Goal: Task Accomplishment & Management: Manage account settings

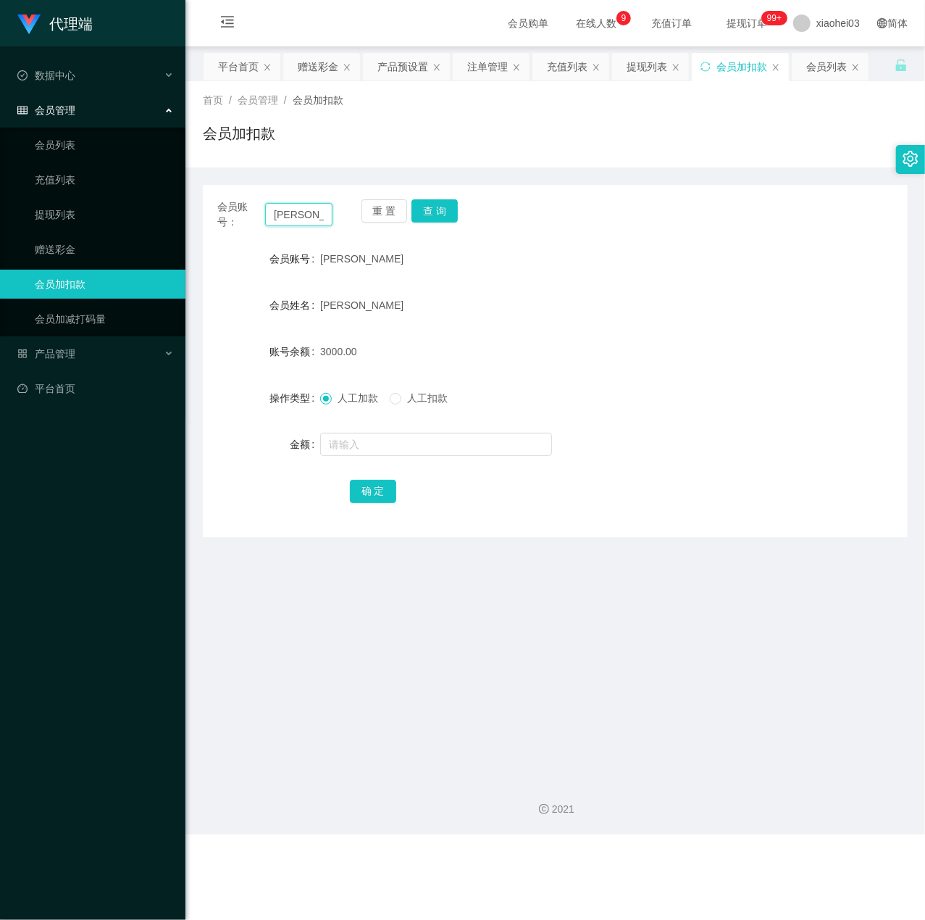
click at [304, 212] on input "[PERSON_NAME]" at bounding box center [298, 214] width 67 height 23
paste input "Poloyaoyao"
type input "Poloyaoyao"
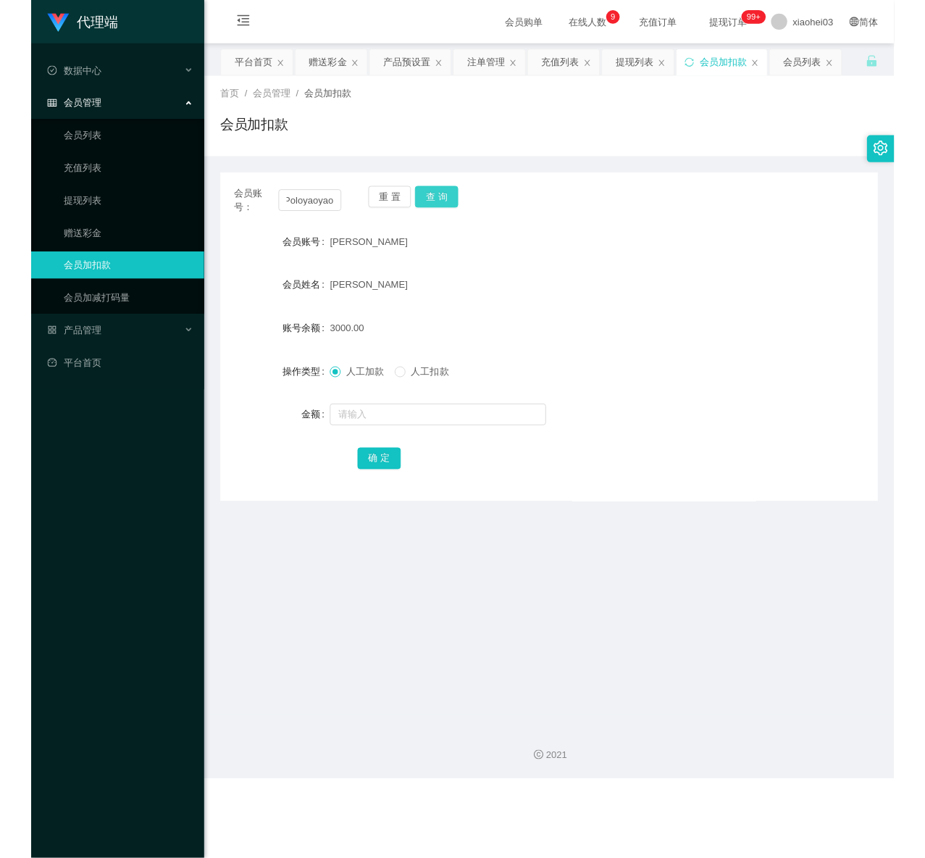
scroll to position [0, 0]
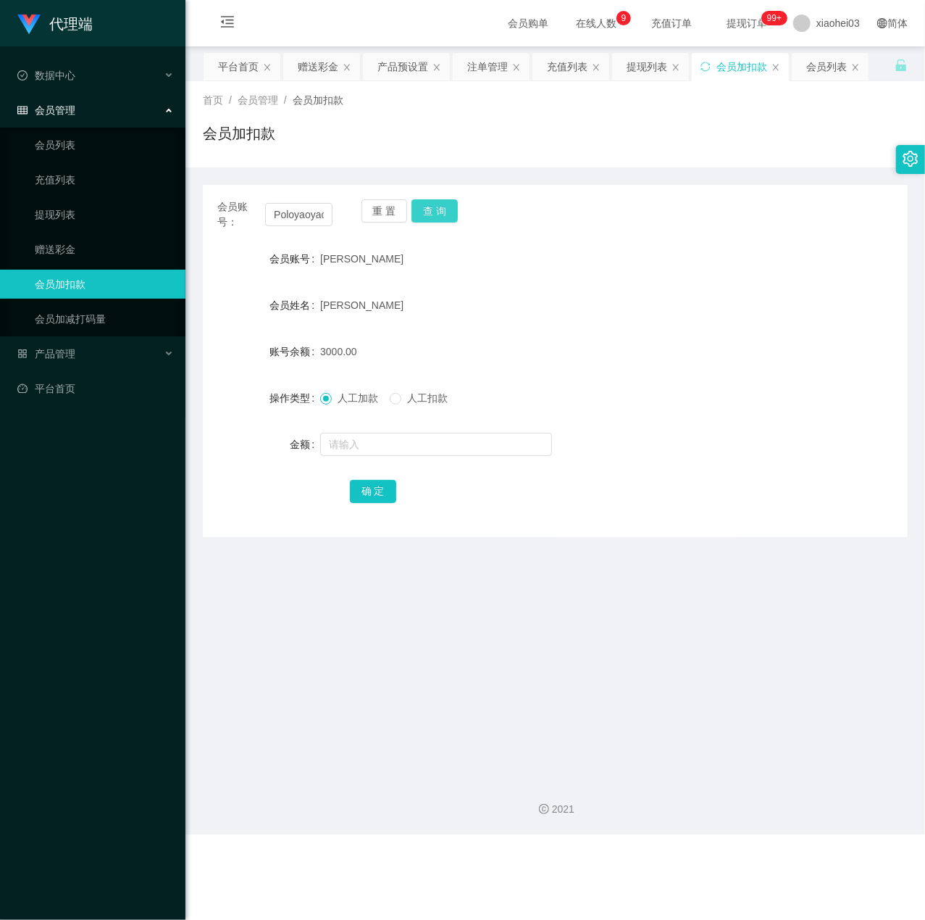
click at [444, 207] on button "查 询" at bounding box center [435, 210] width 46 height 23
click at [459, 451] on input "text" at bounding box center [436, 444] width 232 height 23
type input "3500"
click at [360, 488] on button "确 定" at bounding box center [373, 491] width 46 height 23
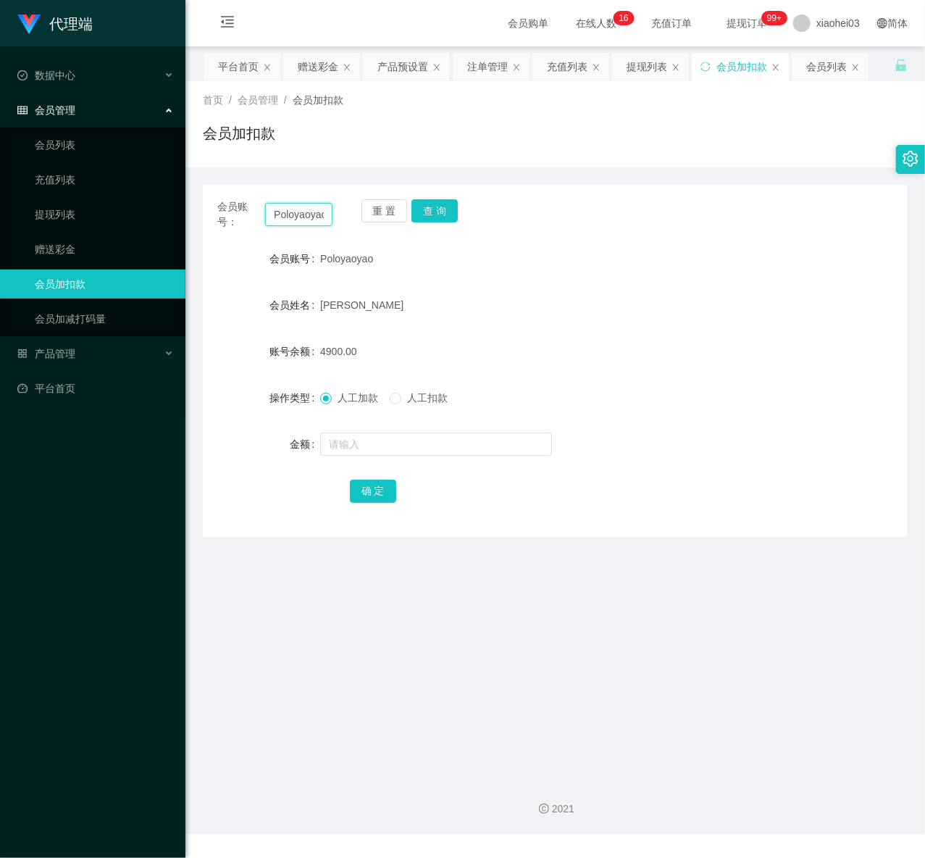
click at [315, 222] on input "Poloyaoyao" at bounding box center [298, 214] width 67 height 23
paste input "Rzpt2025"
type input "Rzpt2025"
click at [444, 213] on button "查 询" at bounding box center [435, 210] width 46 height 23
click at [413, 446] on input "text" at bounding box center [436, 444] width 232 height 23
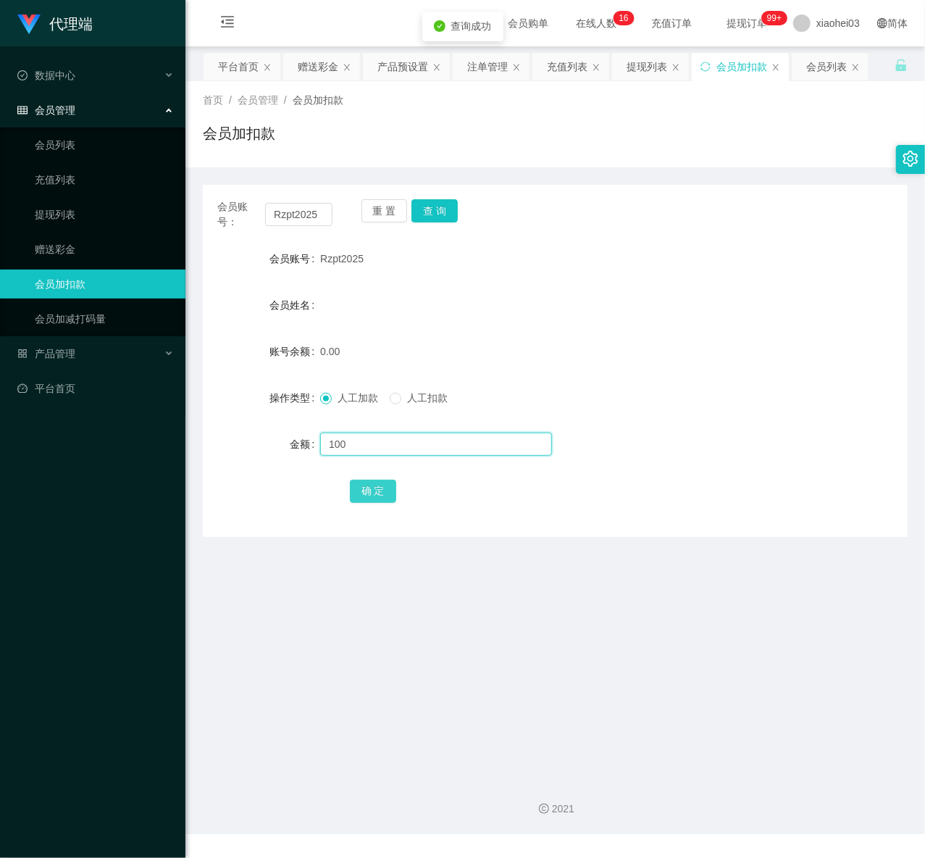
type input "100"
click at [377, 500] on button "确 定" at bounding box center [373, 491] width 46 height 23
drag, startPoint x: 409, startPoint y: 70, endPoint x: 413, endPoint y: 88, distance: 18.6
click at [409, 70] on div "产品预设置" at bounding box center [403, 67] width 51 height 28
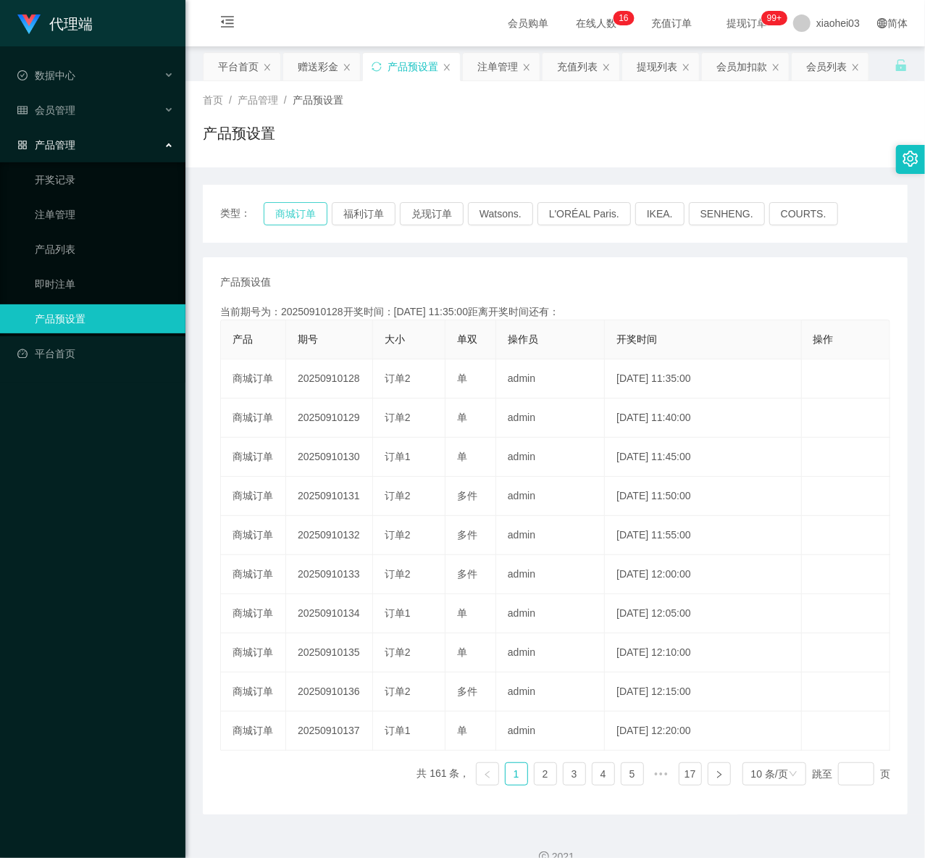
click at [291, 212] on button "商城订单" at bounding box center [296, 213] width 64 height 23
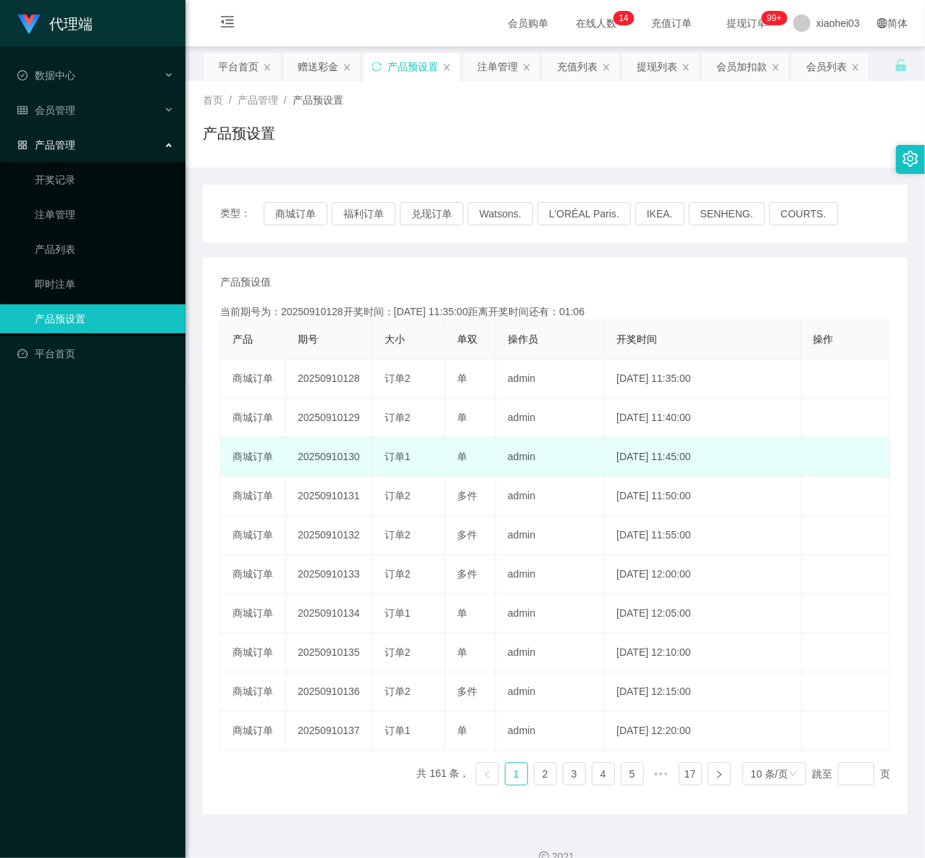
click at [725, 445] on td "[DATE] 11:45:00" at bounding box center [703, 457] width 196 height 39
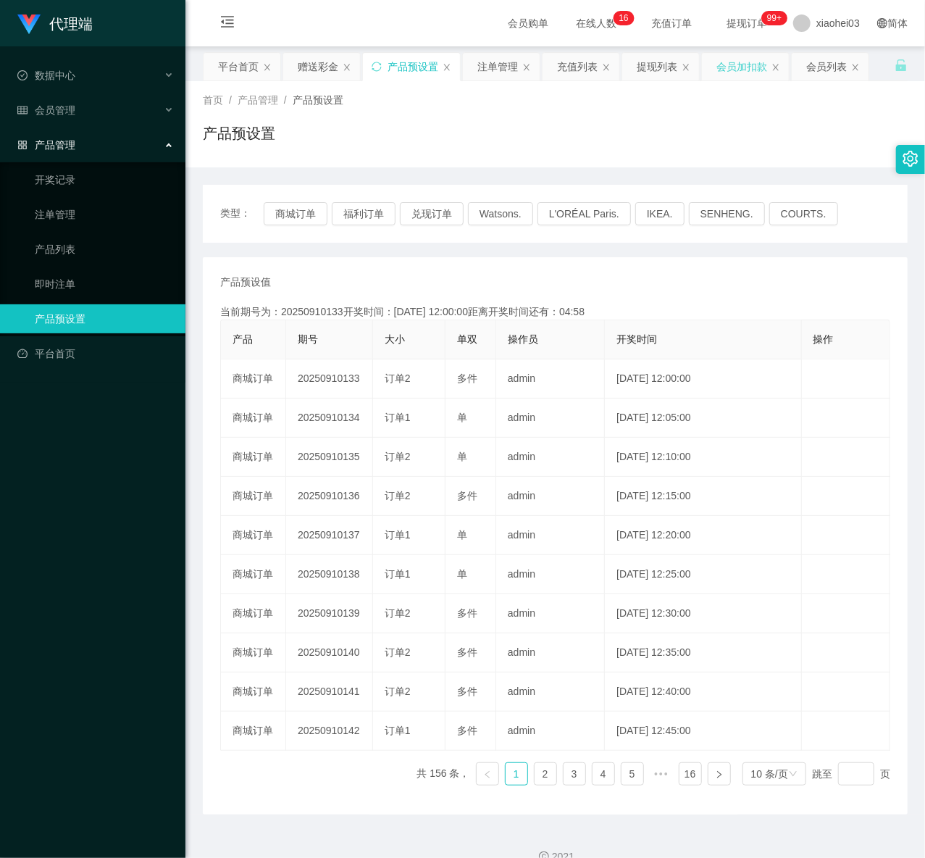
click at [728, 71] on div "会员加扣款" at bounding box center [742, 67] width 51 height 28
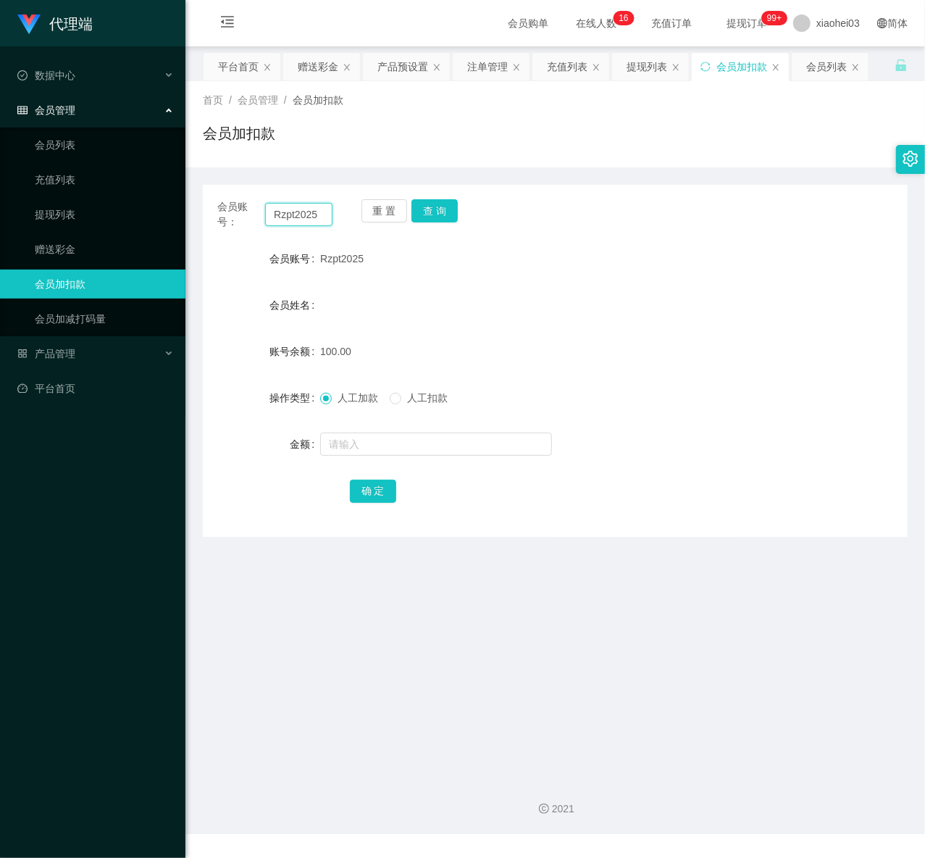
click at [306, 212] on input "Rzpt2025" at bounding box center [298, 214] width 67 height 23
click at [447, 207] on button "查 询" at bounding box center [435, 210] width 46 height 23
click at [439, 422] on form "会员账号 Rzpt2025 会员姓名 [PERSON_NAME] 账号余额 0.00 操作类型 人工加款 人工扣款 金额 确 定" at bounding box center [555, 374] width 705 height 261
click at [426, 445] on input "text" at bounding box center [436, 444] width 232 height 23
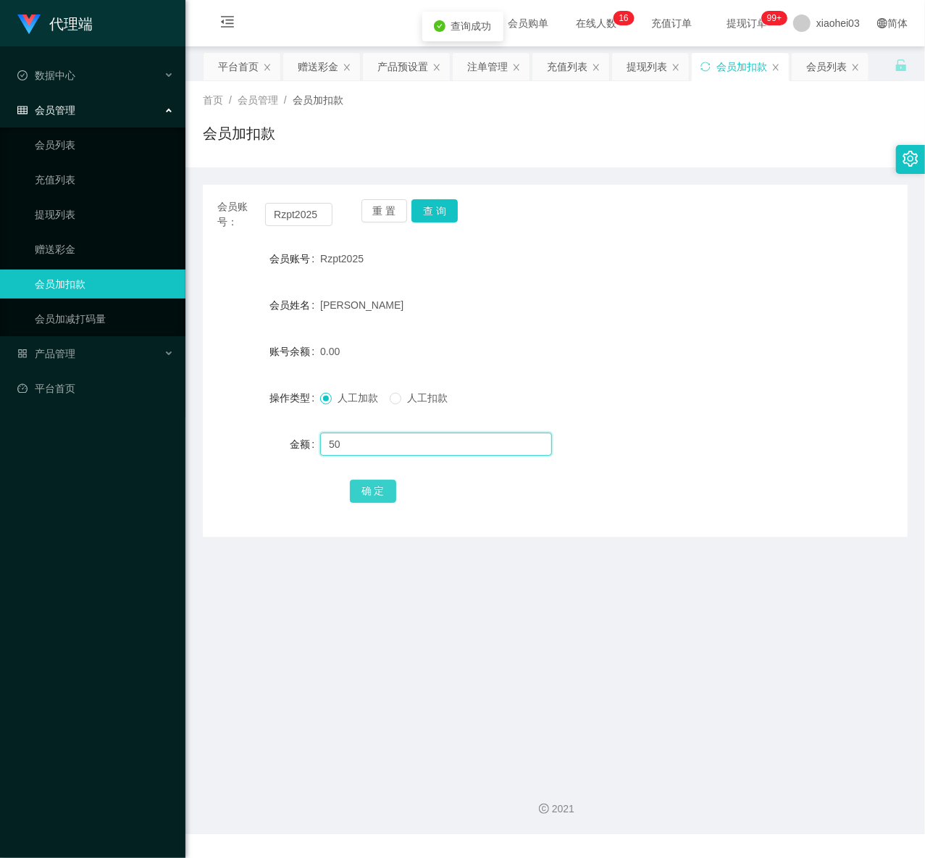
type input "50"
click at [375, 490] on button "确 定" at bounding box center [373, 491] width 46 height 23
click at [628, 330] on form "会员账号 Rzpt2025 会员姓名 [PERSON_NAME] 账号余额 50.00 操作类型 人工加款 人工扣款 金额 确 定" at bounding box center [555, 374] width 705 height 261
click at [644, 64] on div "提现列表" at bounding box center [647, 67] width 41 height 28
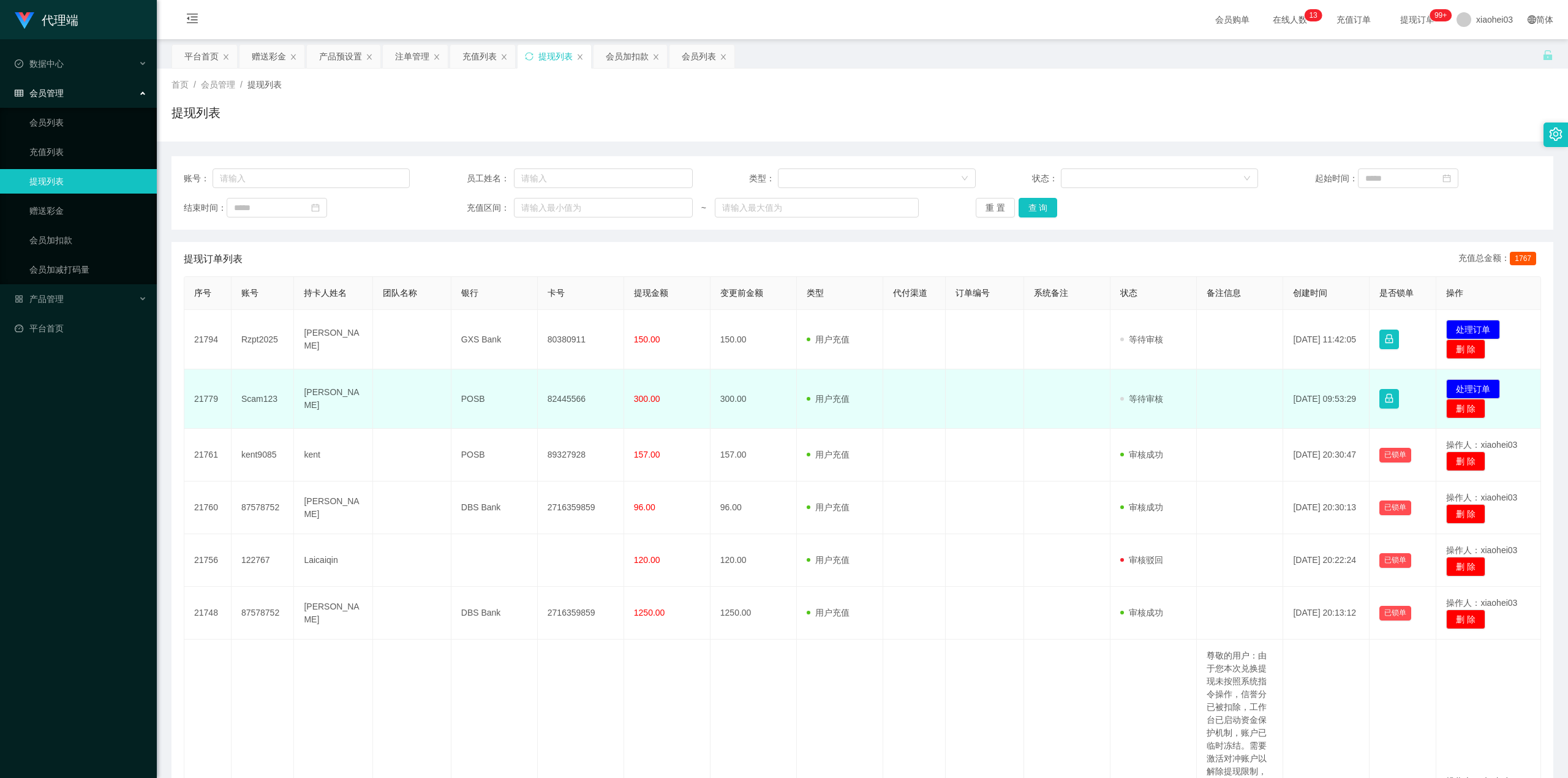
click at [876, 409] on td "用户充值 人工扣款" at bounding box center [840, 399] width 86 height 59
click at [257, 402] on td "Scam123" at bounding box center [263, 399] width 63 height 59
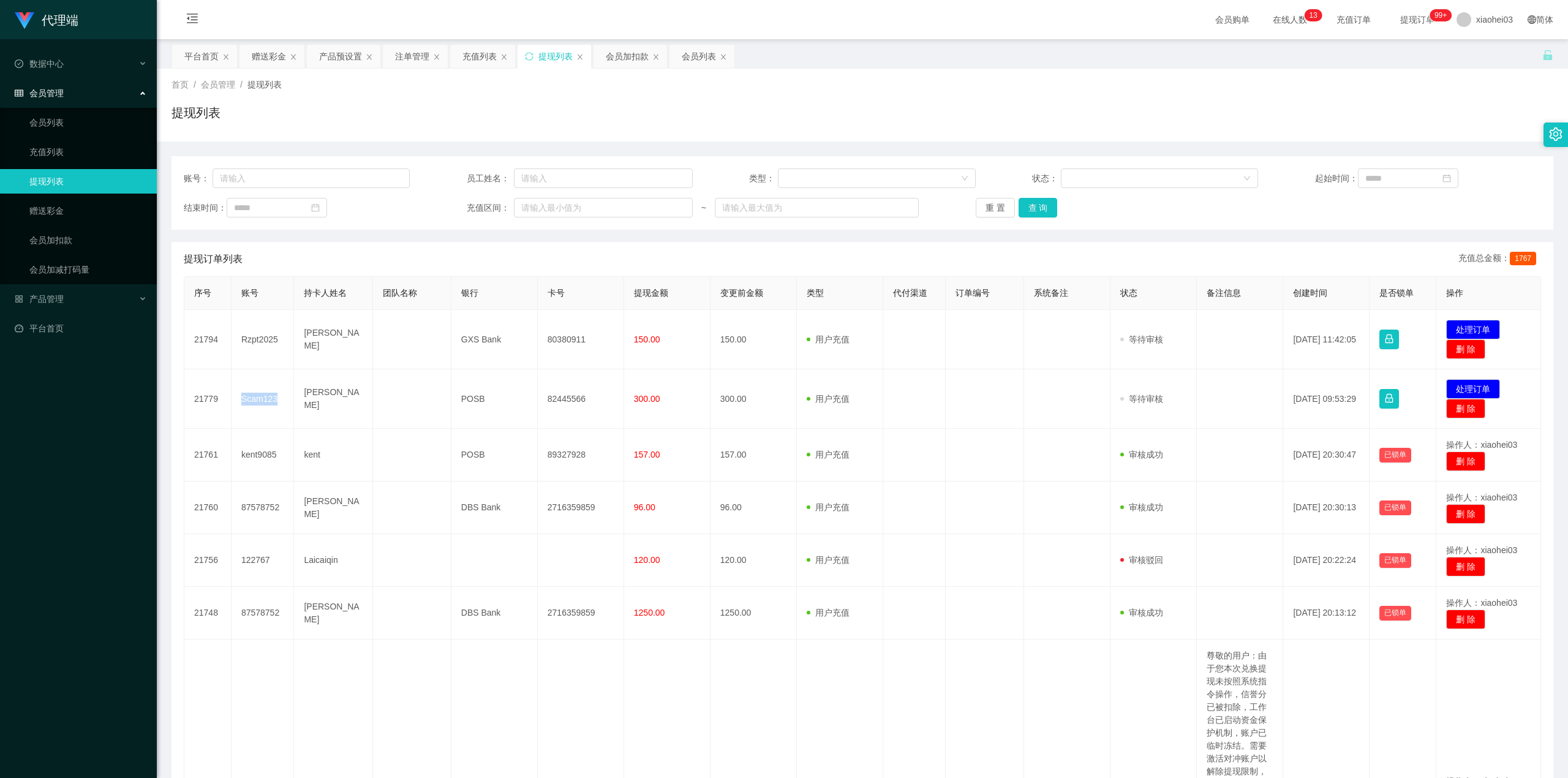
copy td "Scam123"
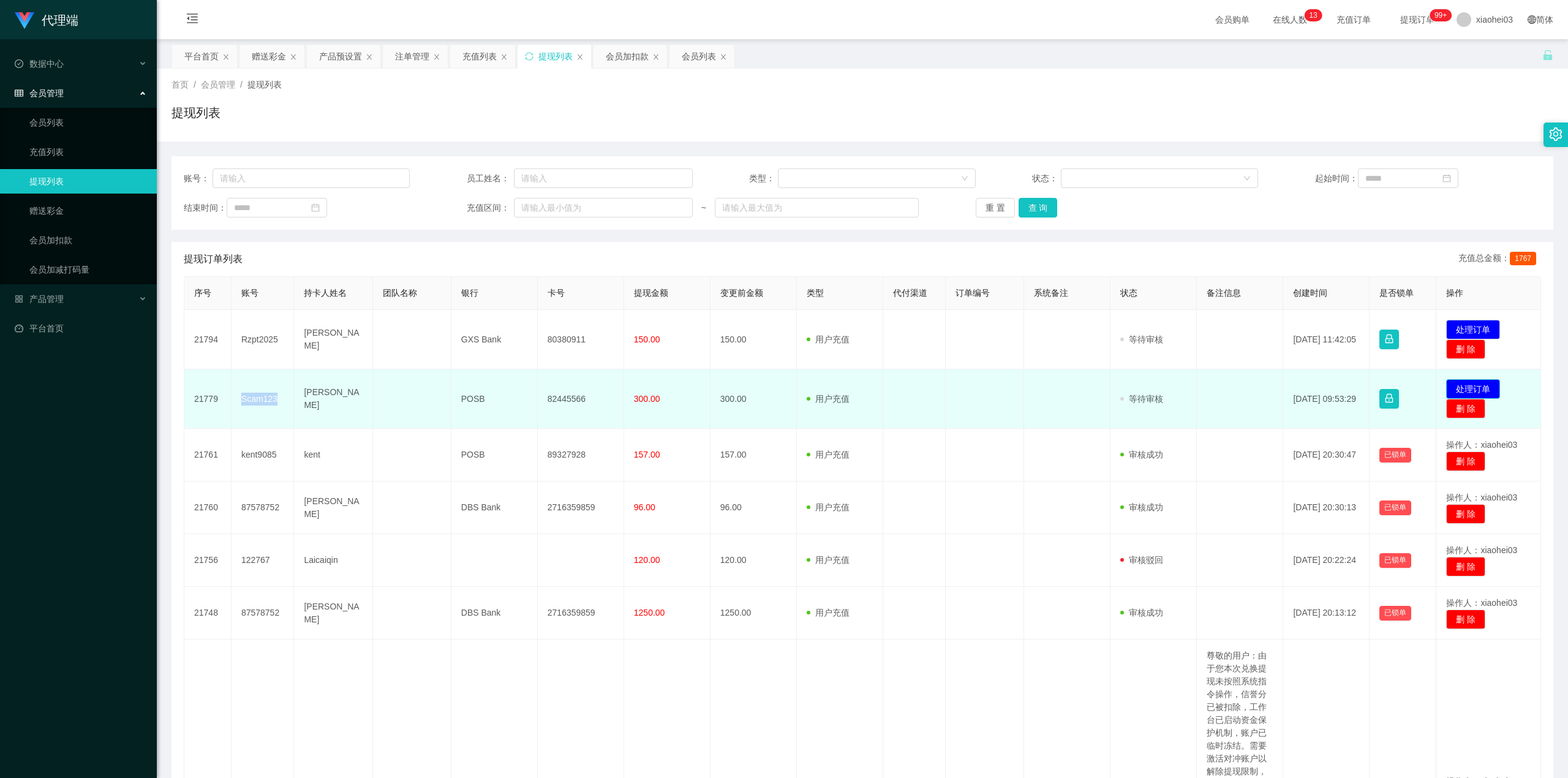
click at [1470, 381] on button "处理订单" at bounding box center [1473, 389] width 54 height 19
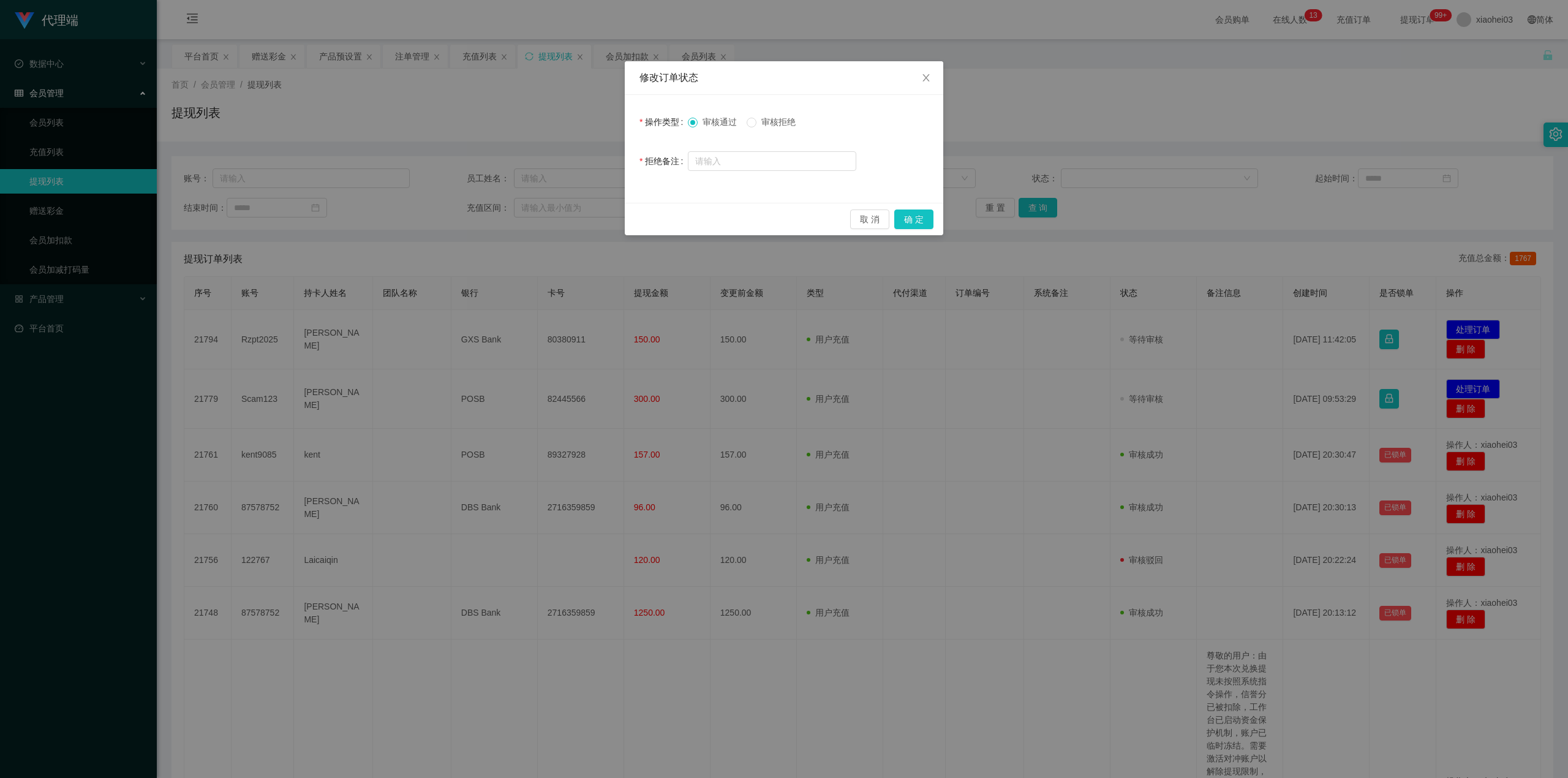
click at [1278, 629] on div "修改订单状态 操作类型 审核通过 审核拒绝 拒绝备注 取 消 确 定" at bounding box center [784, 389] width 1568 height 778
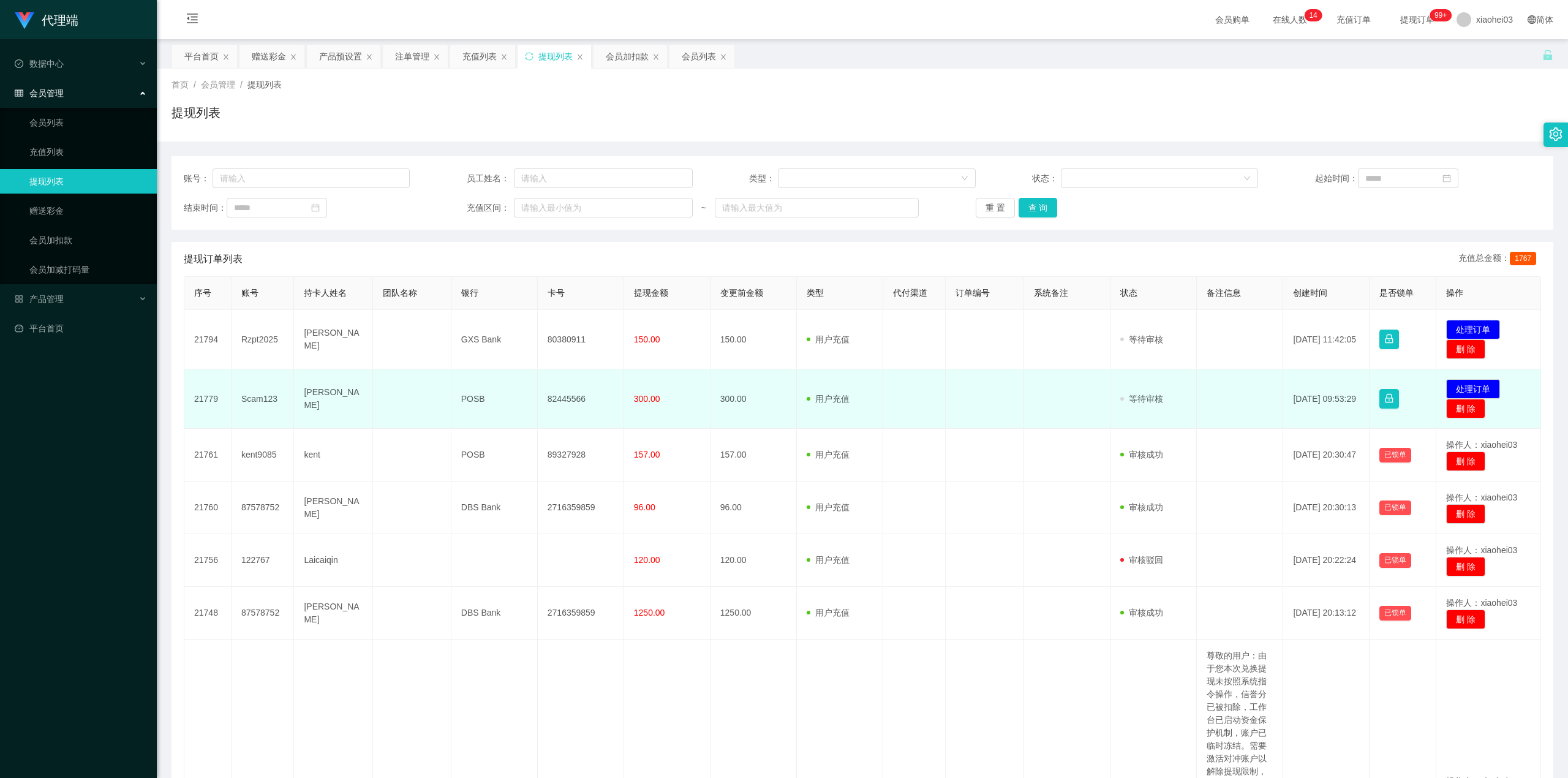
click at [272, 402] on td "Scam123" at bounding box center [263, 399] width 63 height 59
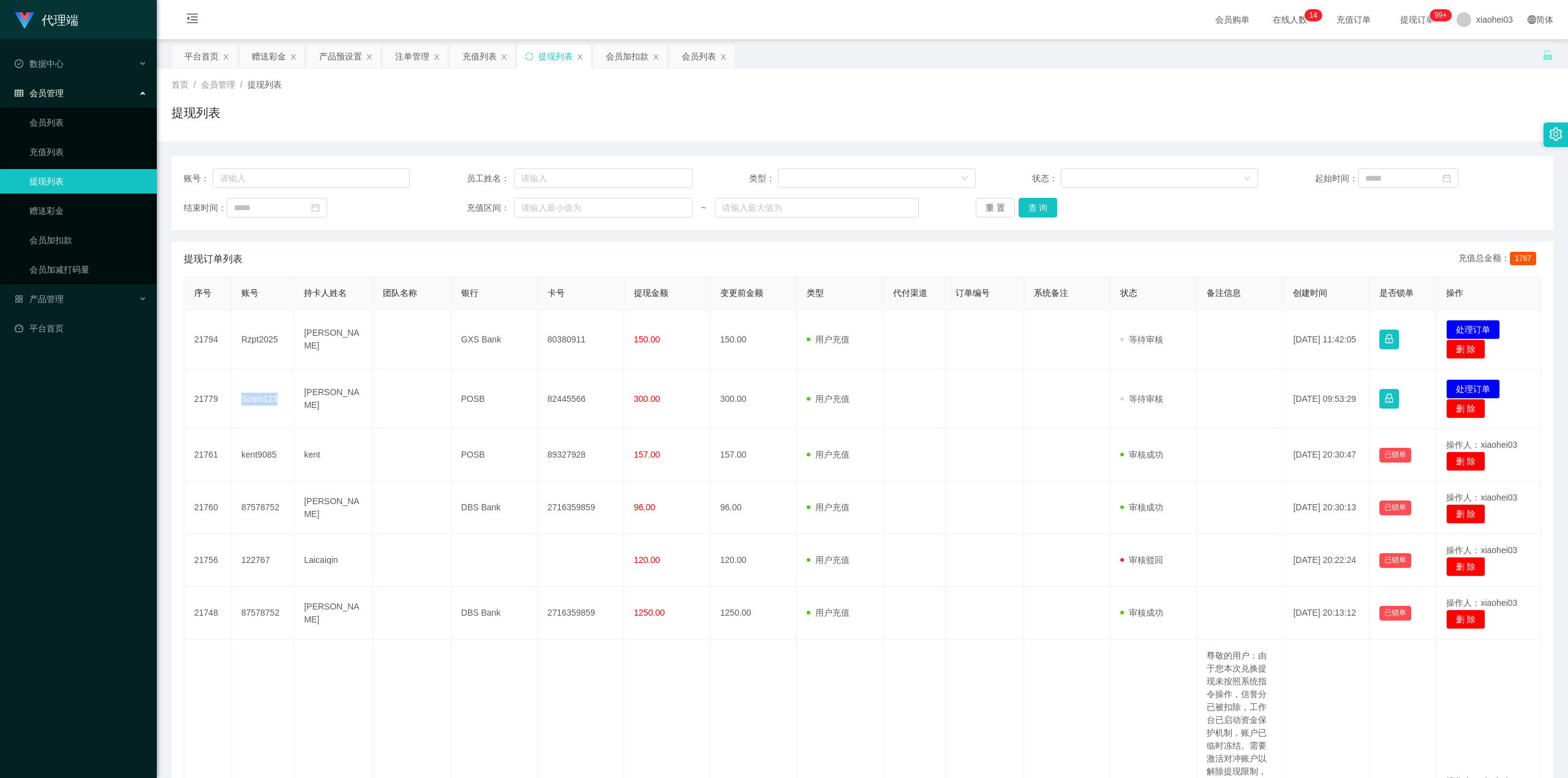
copy td "Scam123"
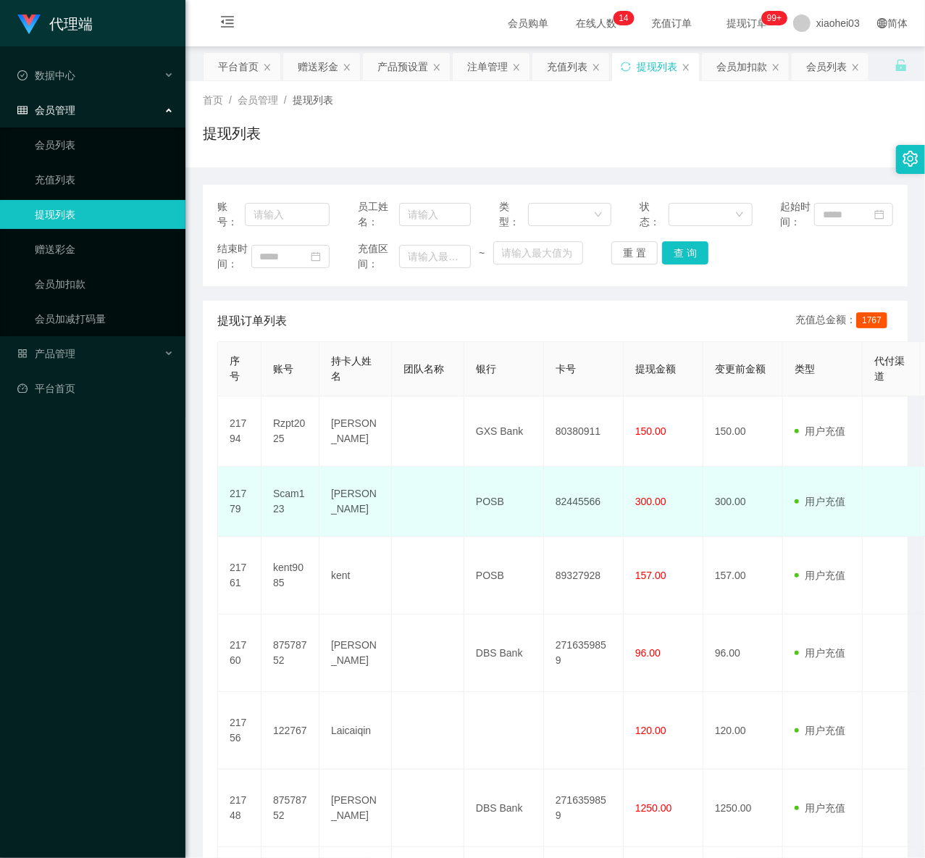
click at [221, 513] on td "21779" at bounding box center [239, 502] width 43 height 70
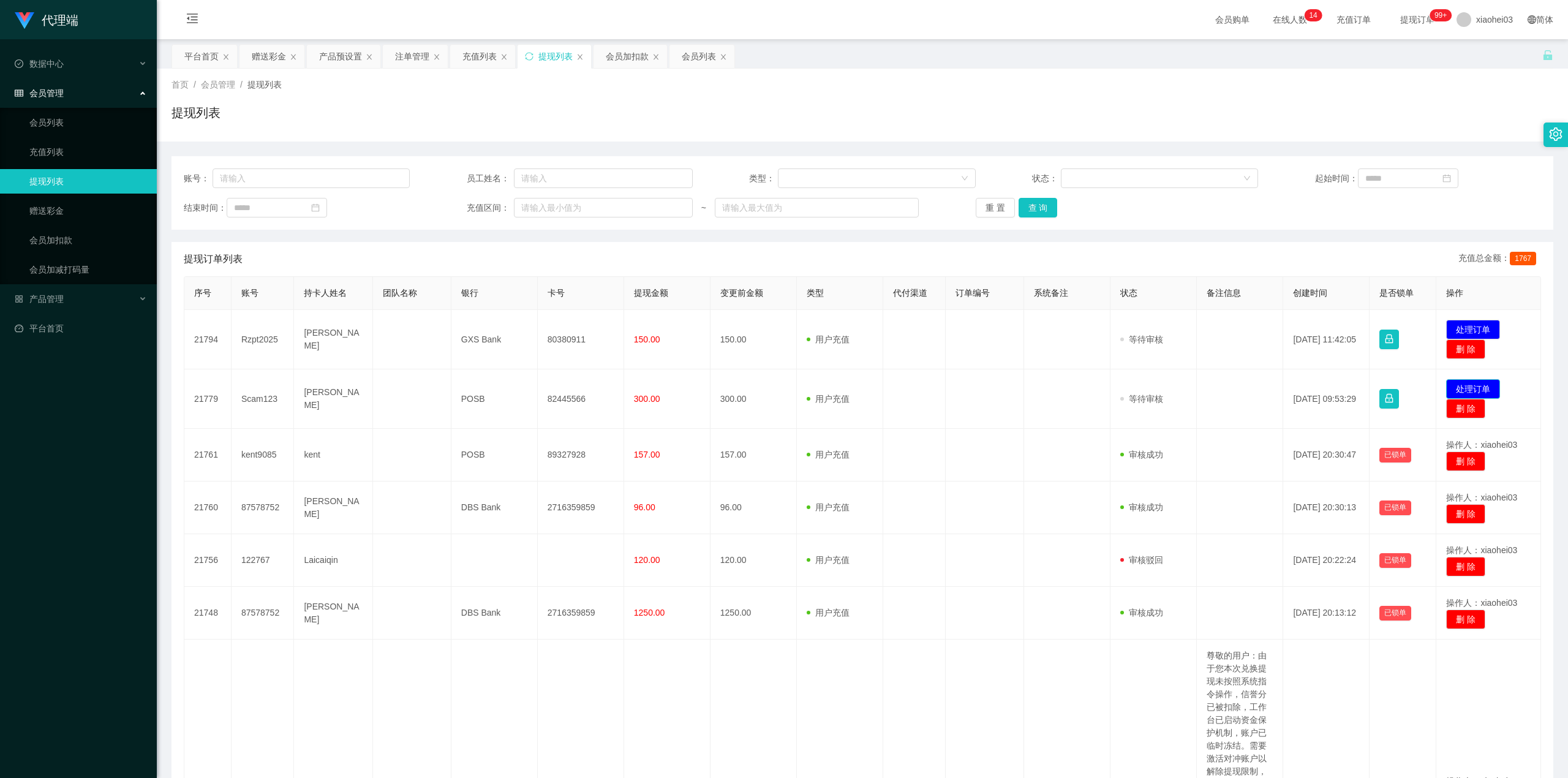
drag, startPoint x: 1469, startPoint y: 381, endPoint x: 1387, endPoint y: 346, distance: 89.2
click at [1469, 381] on button "处理订单" at bounding box center [1473, 389] width 54 height 19
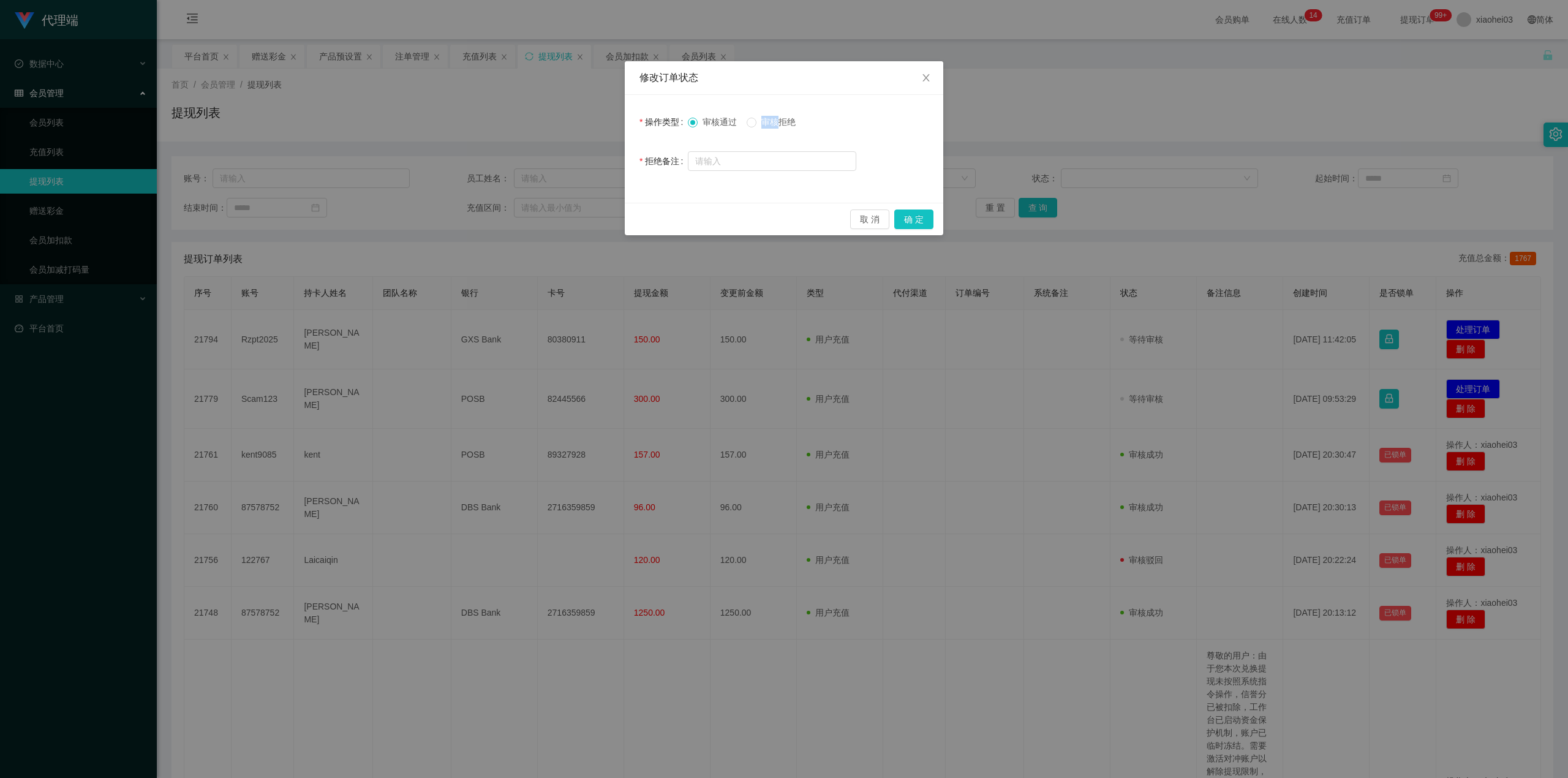
click at [762, 121] on span "审核拒绝" at bounding box center [779, 122] width 44 height 10
click at [760, 118] on span "审核拒绝" at bounding box center [779, 122] width 44 height 10
click at [757, 159] on input "text" at bounding box center [772, 161] width 168 height 19
paste input "检测到您未完成商家限时数据任务，请完成后进行提现操作，感谢您的配合。"
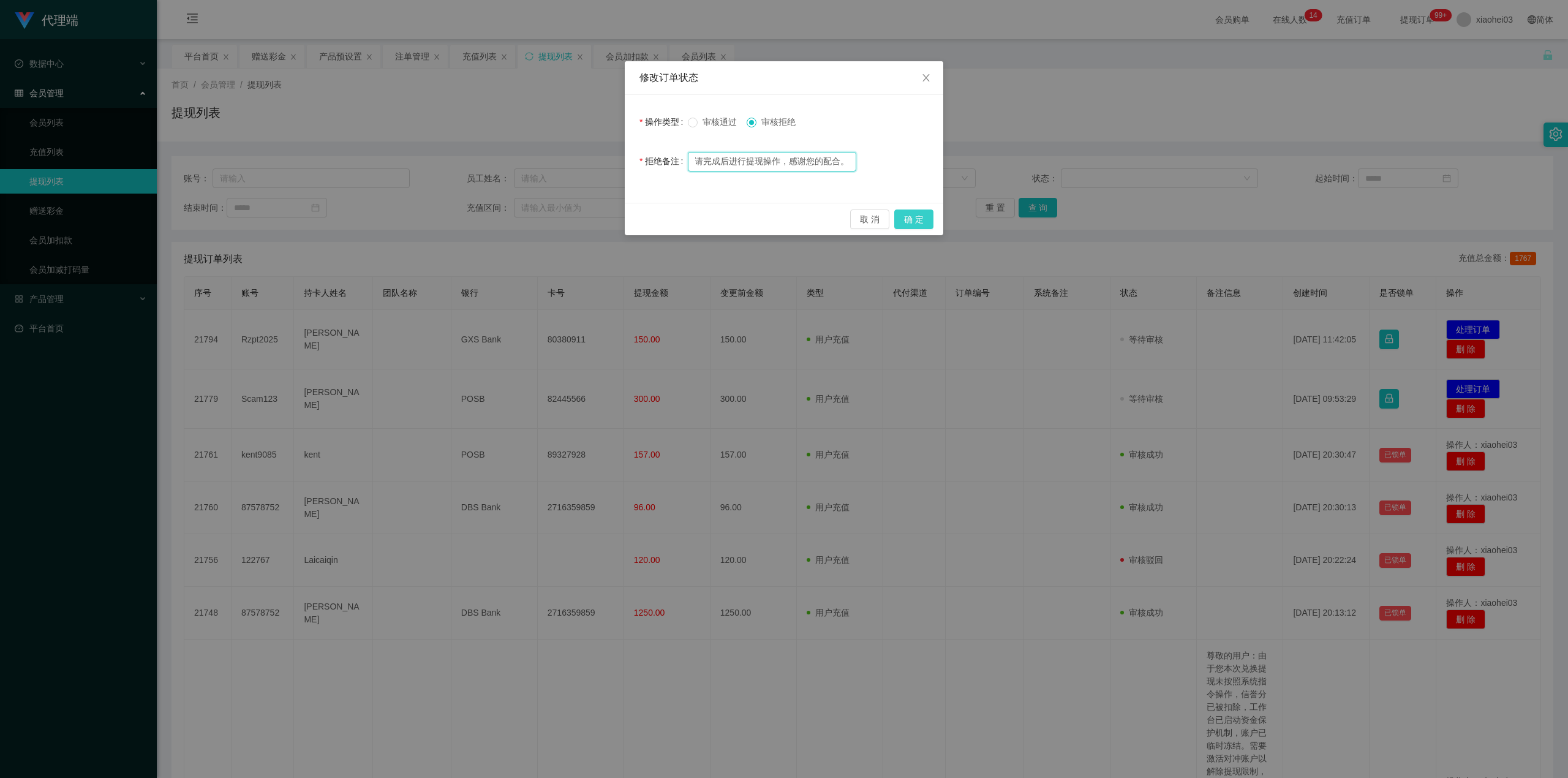
type input "检测到您未完成商家限时数据任务，请完成后进行提现操作，感谢您的配合。"
click at [912, 227] on button "确 定" at bounding box center [914, 219] width 39 height 19
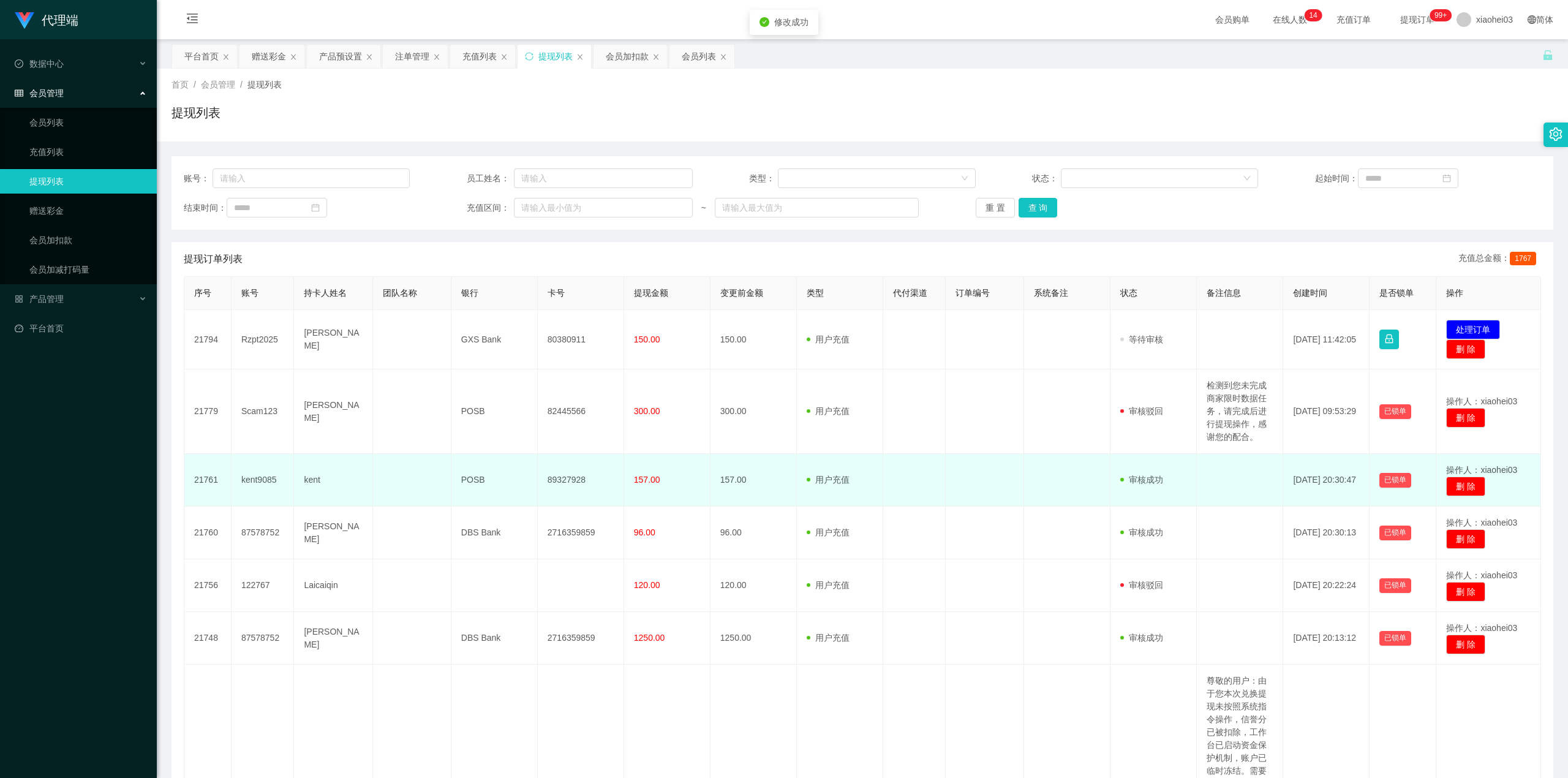
click at [971, 462] on td at bounding box center [985, 480] width 79 height 52
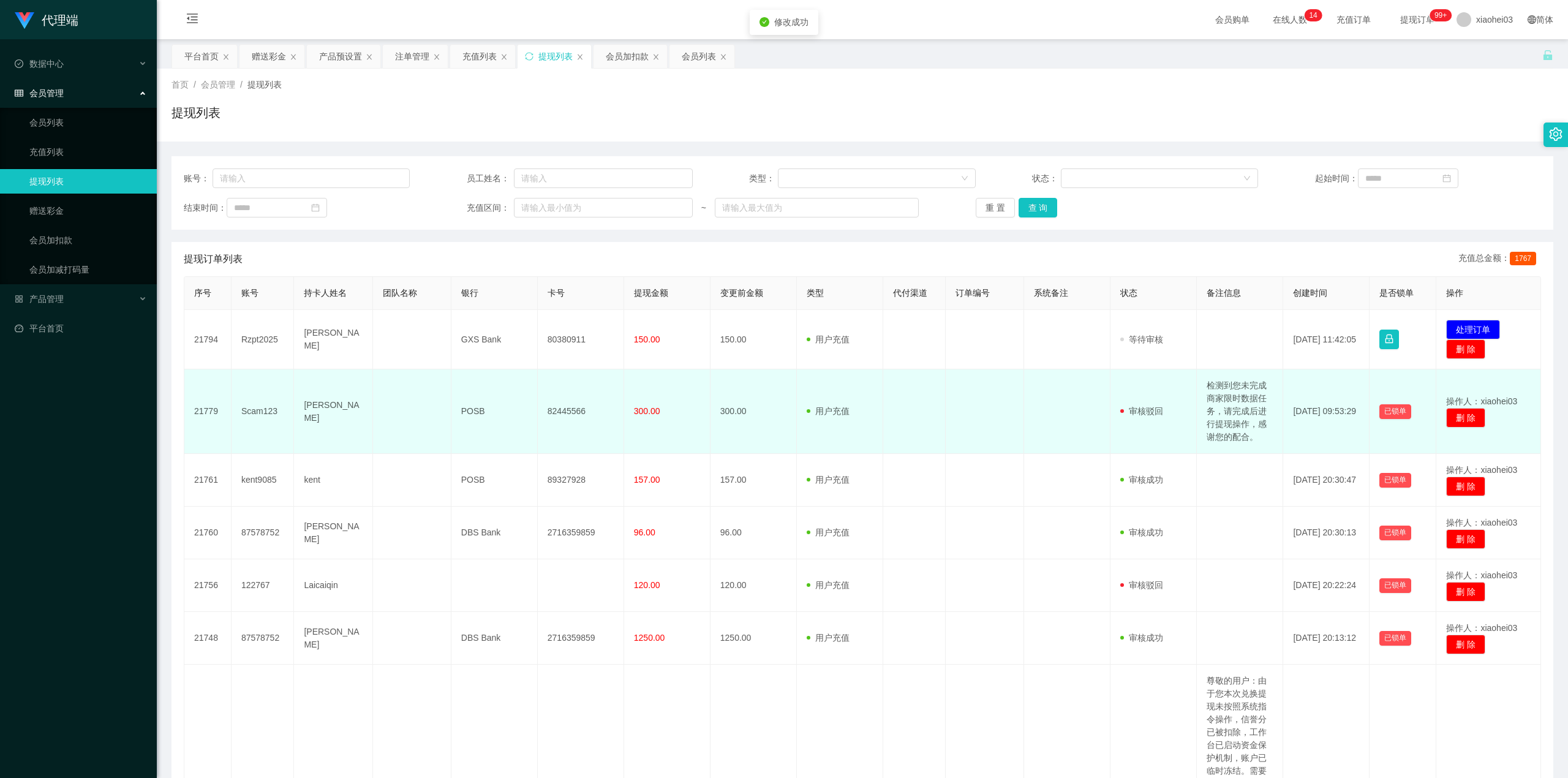
click at [832, 418] on td "用户充值 人工扣款" at bounding box center [840, 412] width 86 height 85
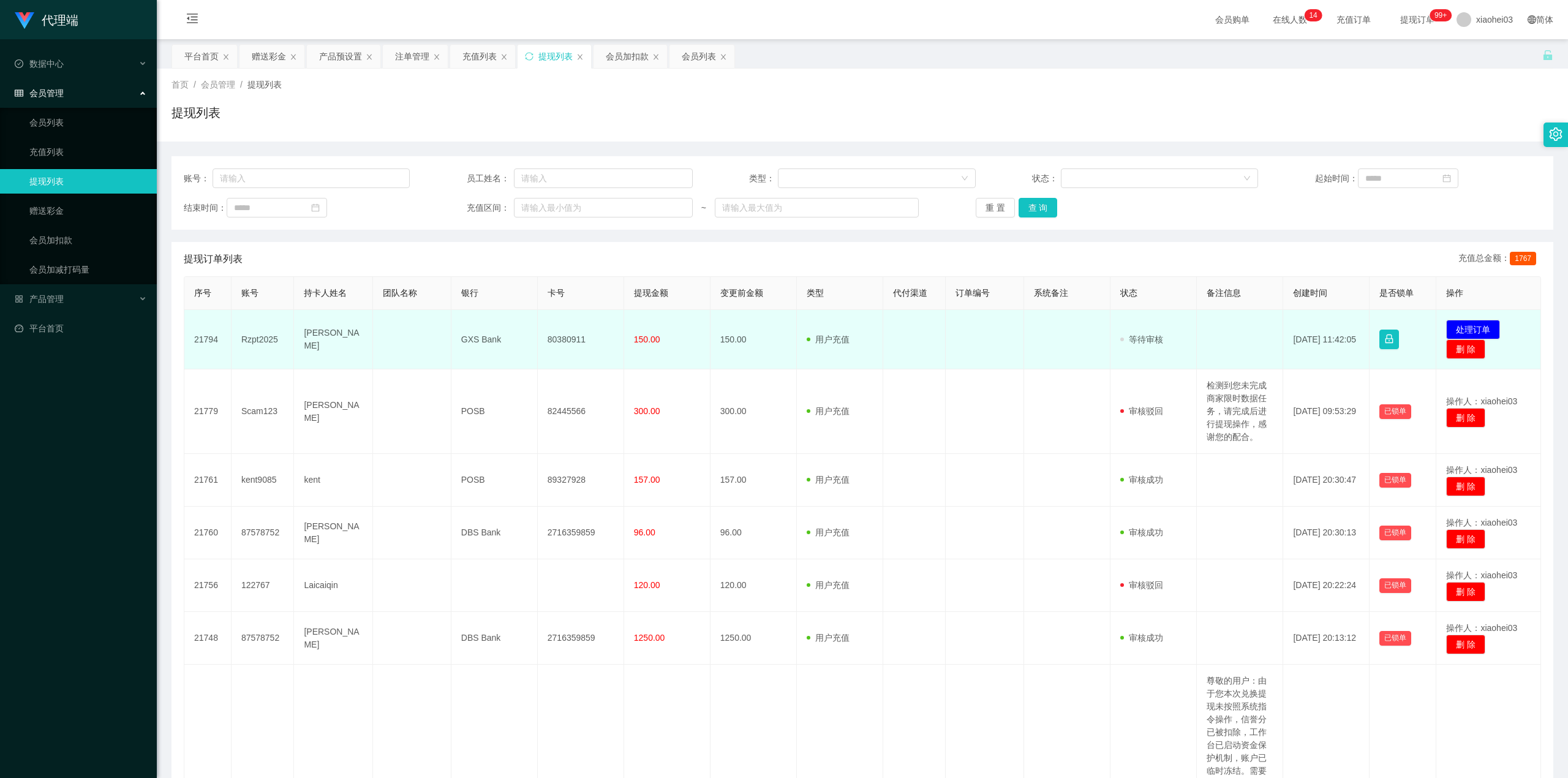
click at [555, 344] on td "80380911" at bounding box center [581, 340] width 86 height 59
click at [562, 337] on td "80380911" at bounding box center [581, 340] width 86 height 59
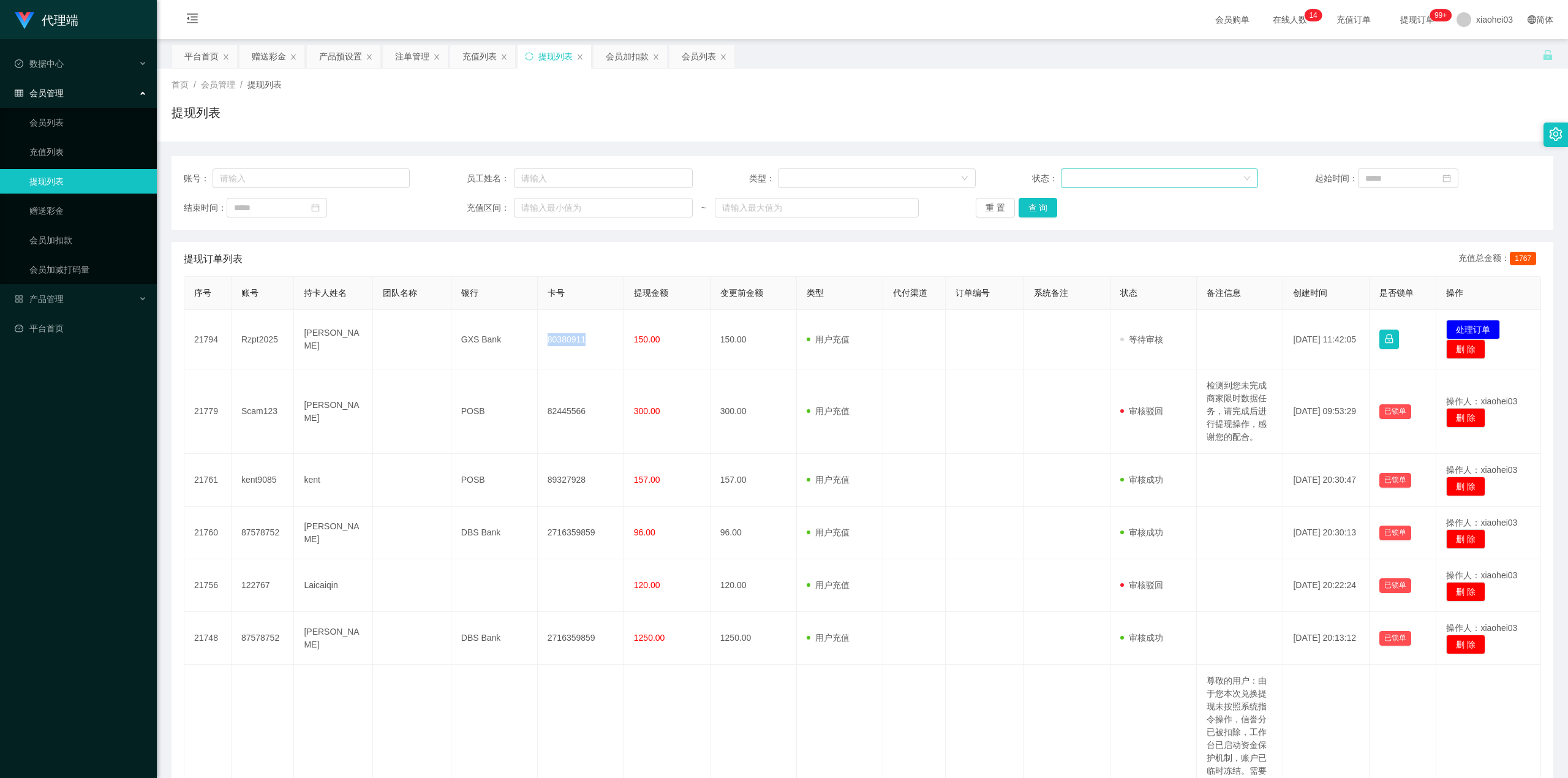
copy td "80380911"
